Goal: Communication & Community: Answer question/provide support

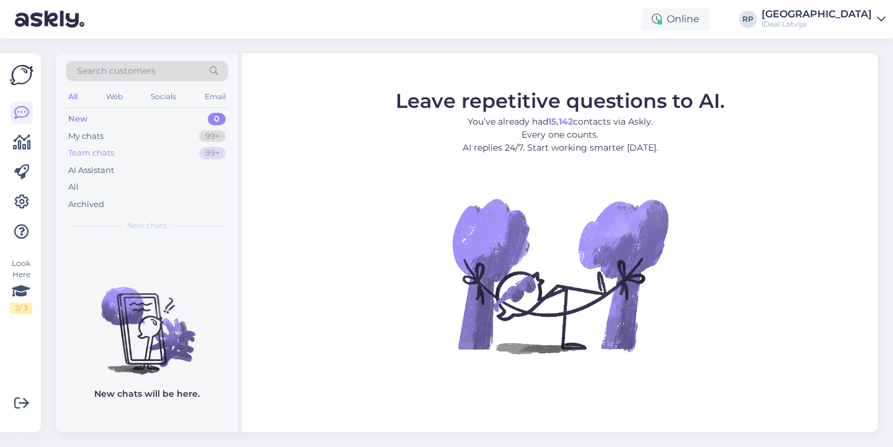
click at [223, 153] on div "99+" at bounding box center [212, 153] width 27 height 12
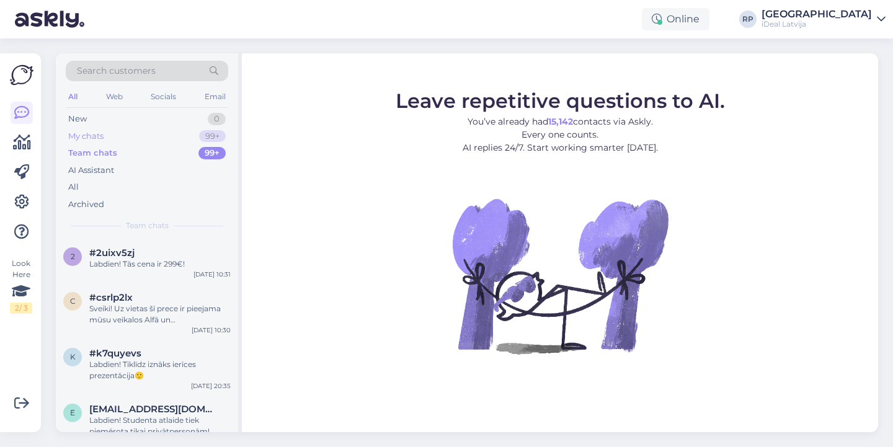
click at [208, 130] on div "99+" at bounding box center [212, 136] width 27 height 12
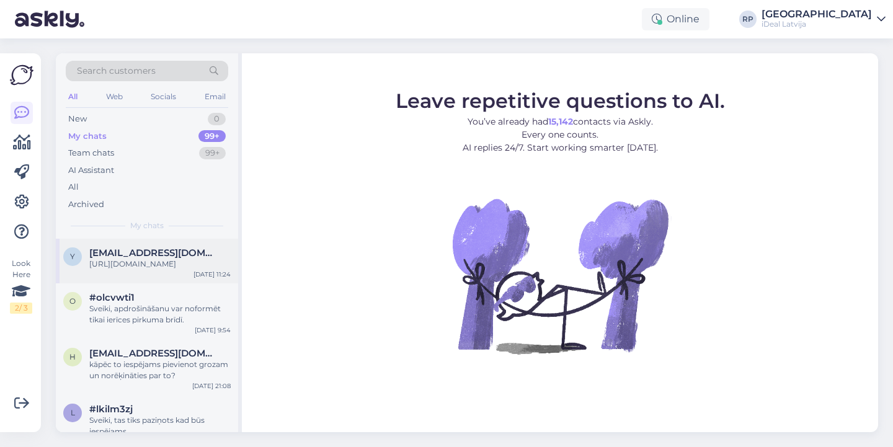
click at [183, 276] on div "y [EMAIL_ADDRESS][DOMAIN_NAME] [URL][DOMAIN_NAME] [DATE] 11:24" at bounding box center [147, 261] width 182 height 45
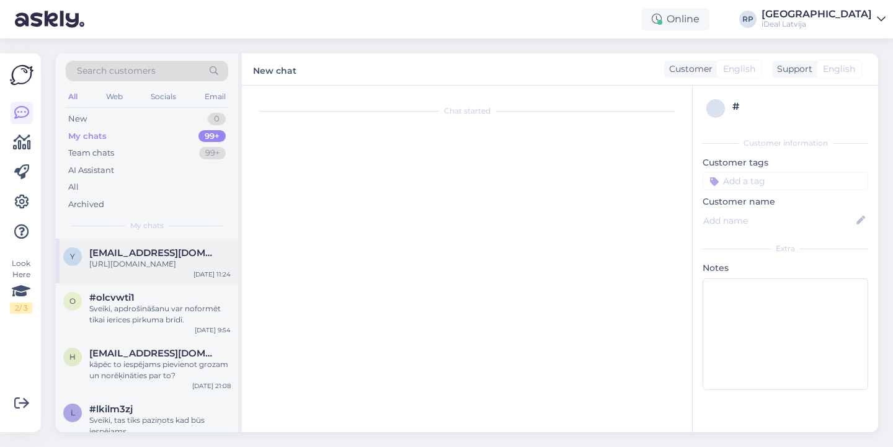
scroll to position [74, 0]
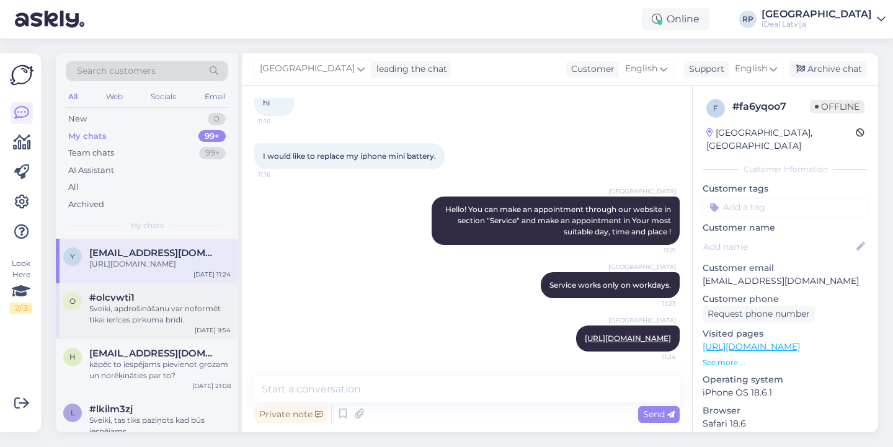
click at [178, 290] on div "o #olcvwti1 Sveiki, apdrošināšanu var noformēt tikai ierīces pirkuma brīdī. [DA…" at bounding box center [147, 311] width 182 height 56
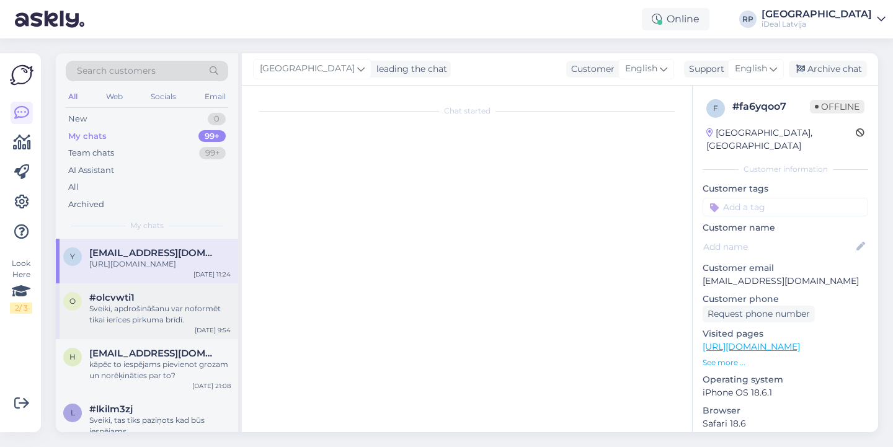
scroll to position [0, 0]
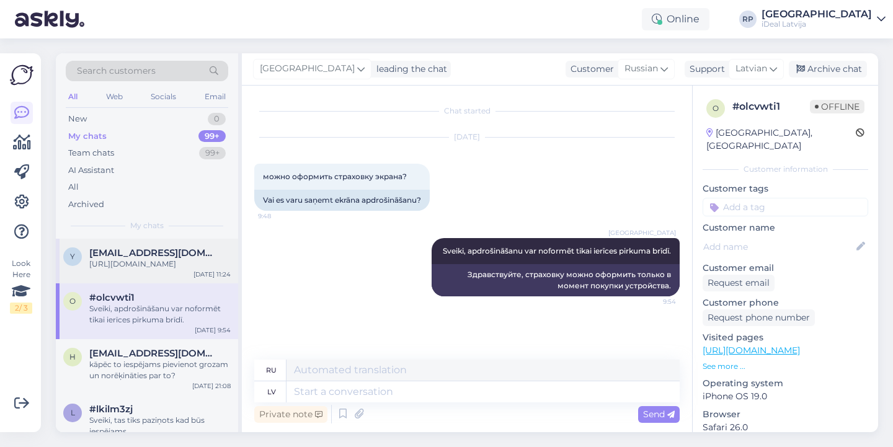
click at [184, 252] on span "[EMAIL_ADDRESS][DOMAIN_NAME]" at bounding box center [153, 252] width 129 height 11
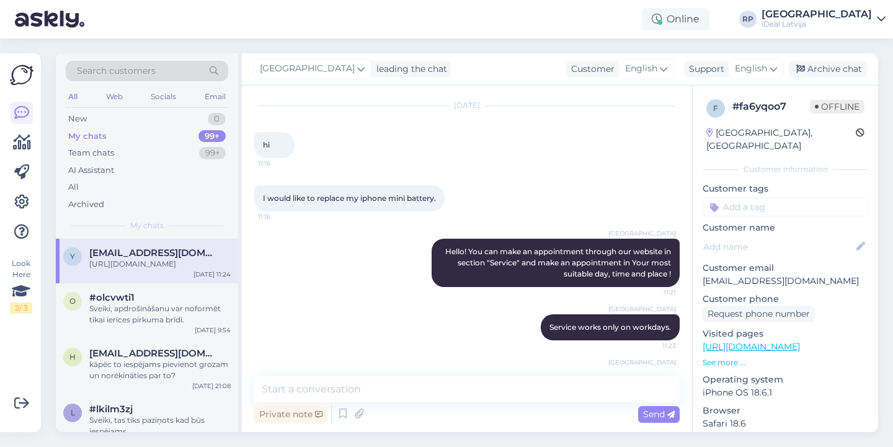
scroll to position [22, 0]
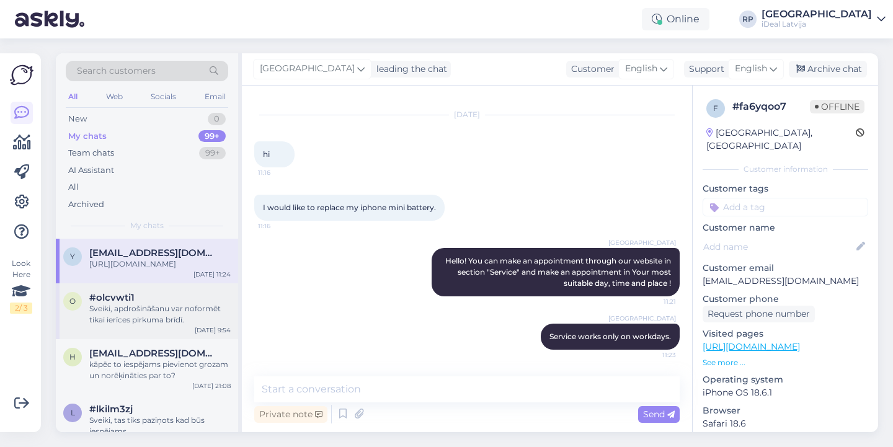
click at [199, 326] on div "[DATE] 9:54" at bounding box center [213, 330] width 36 height 9
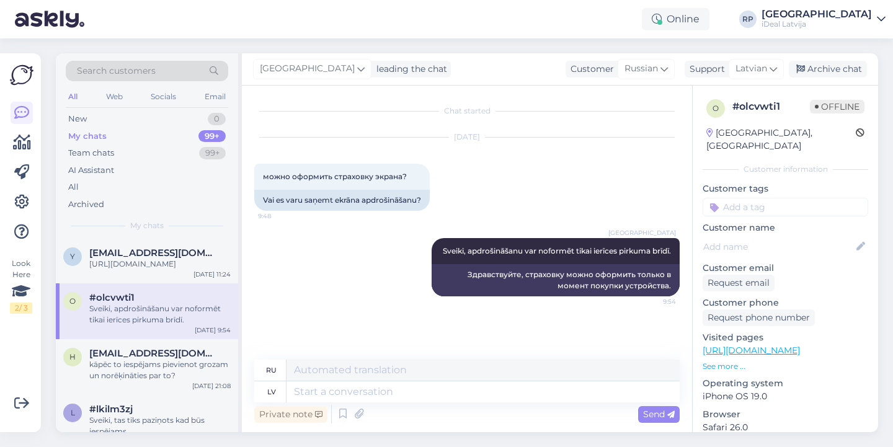
click at [187, 289] on div "o #olcvwti1 Sveiki, apdrošināšanu var noformēt tikai ierīces pirkuma brīdī. [DA…" at bounding box center [147, 311] width 182 height 56
click at [189, 265] on div "[URL][DOMAIN_NAME]" at bounding box center [159, 264] width 141 height 11
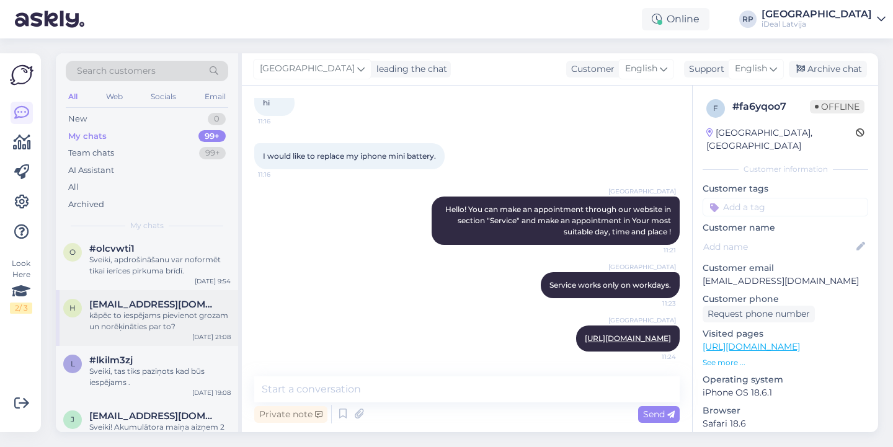
scroll to position [50, 0]
click at [197, 319] on div "kāpēc to iespējams pievienot grozam un norēķināties par to?" at bounding box center [159, 320] width 141 height 22
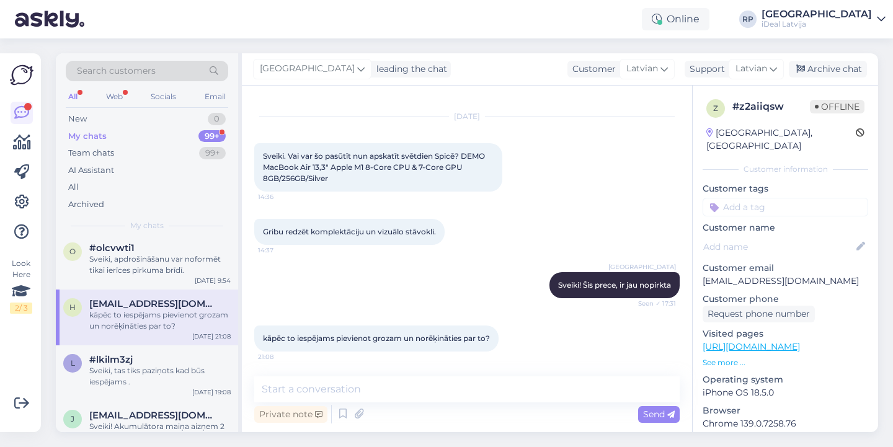
scroll to position [0, 0]
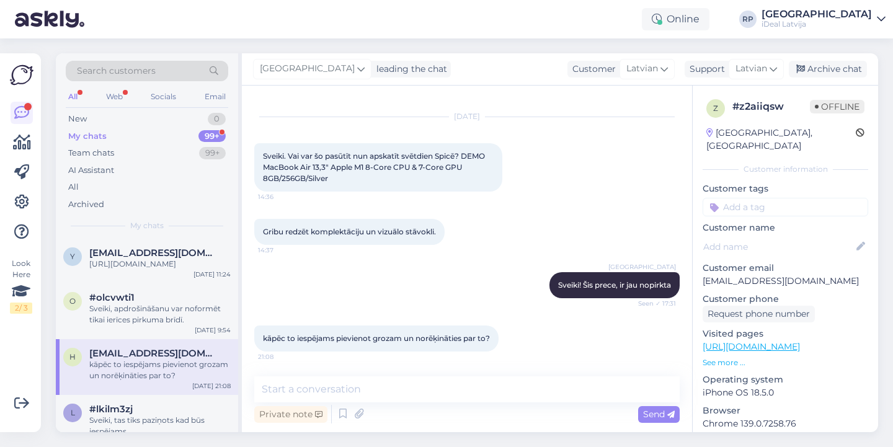
click at [203, 136] on div "99+" at bounding box center [211, 136] width 27 height 12
click at [203, 114] on div "New 0" at bounding box center [147, 118] width 162 height 17
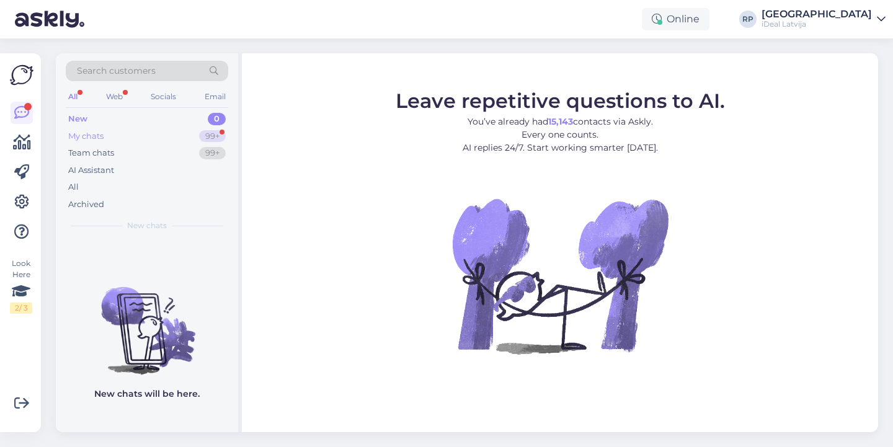
click at [195, 132] on div "My chats 99+" at bounding box center [147, 136] width 162 height 17
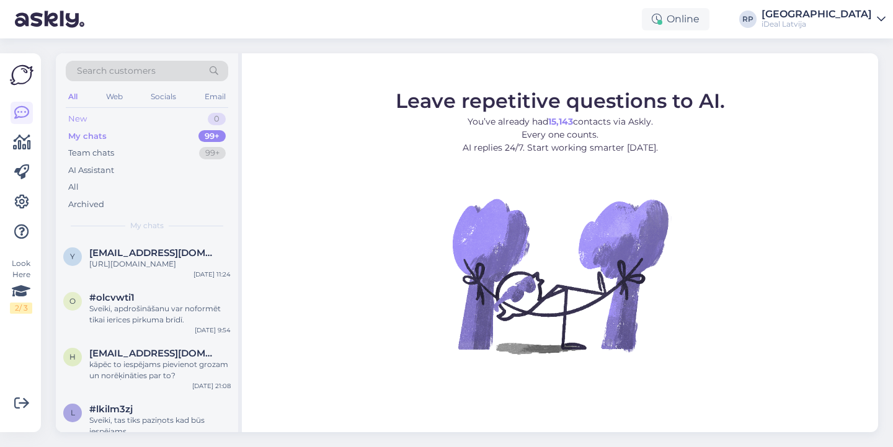
click at [210, 117] on div "0" at bounding box center [217, 119] width 18 height 12
